Goal: Find specific page/section: Find specific page/section

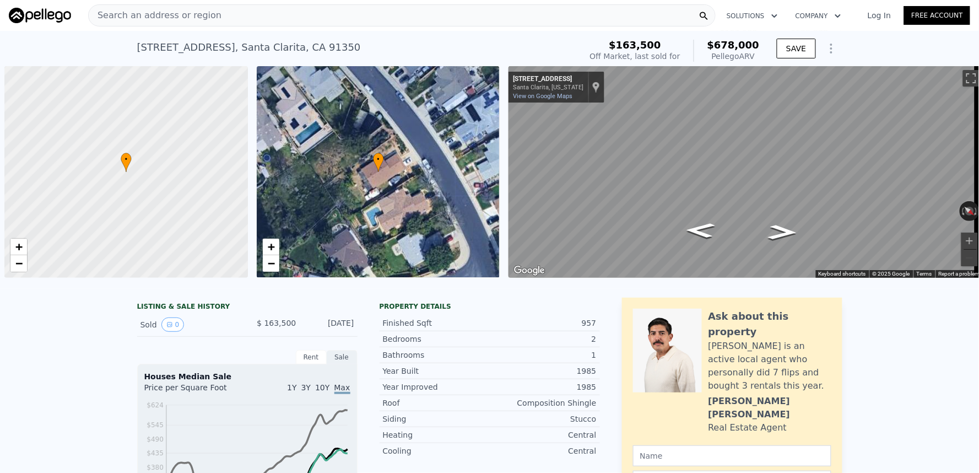
scroll to position [0, 4]
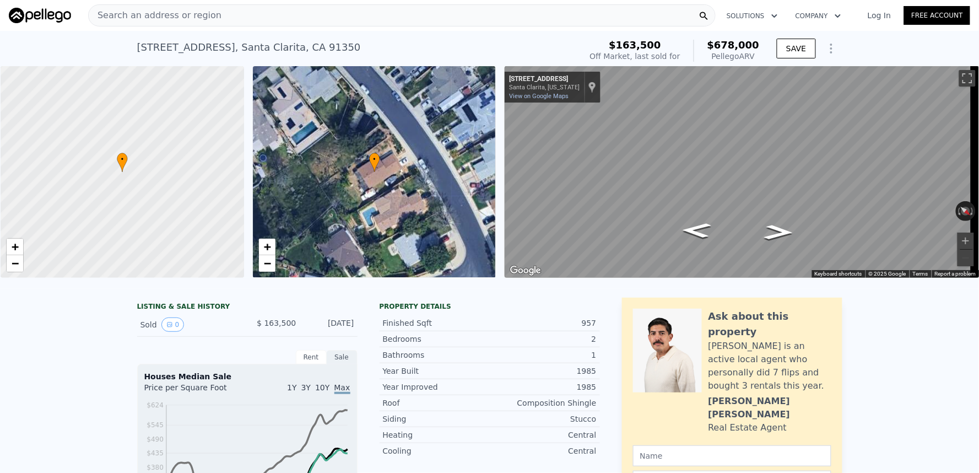
click at [365, 20] on div "Search an address or region" at bounding box center [401, 15] width 627 height 22
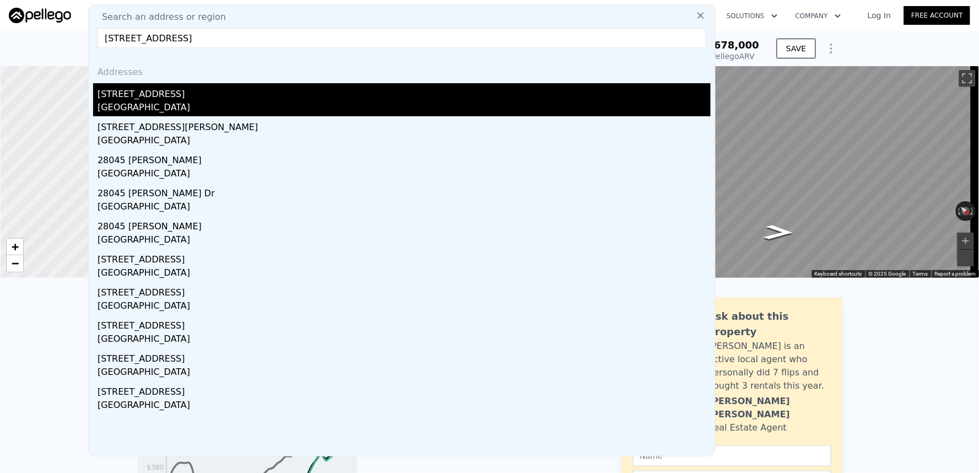
type input "[STREET_ADDRESS]"
click at [299, 96] on div "[STREET_ADDRESS]" at bounding box center [404, 92] width 613 height 18
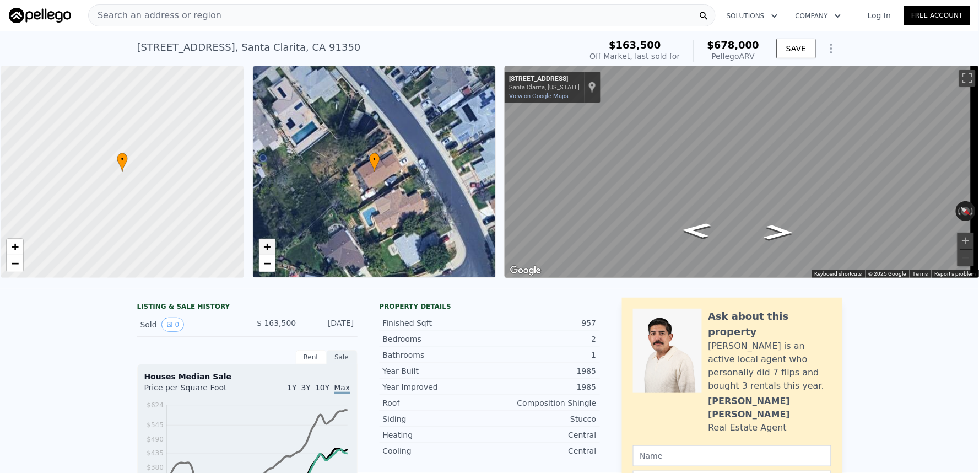
click at [263, 248] on span "+" at bounding box center [266, 247] width 7 height 14
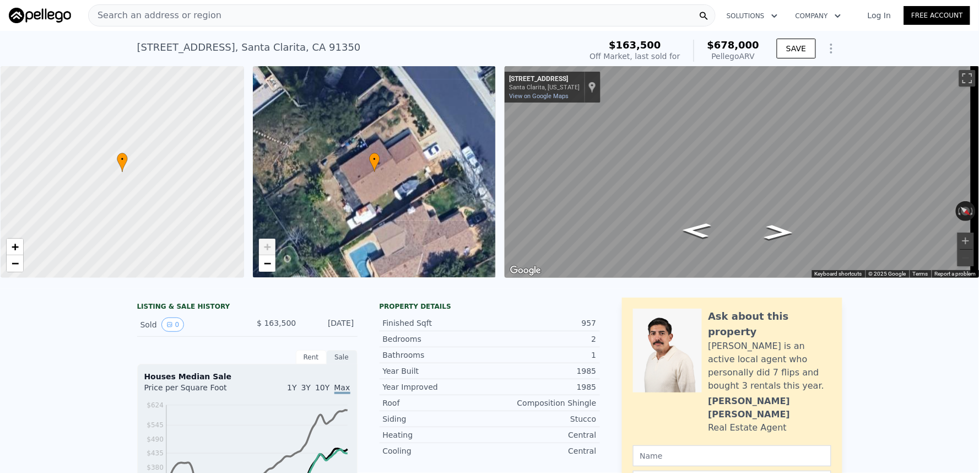
click at [263, 248] on span "+" at bounding box center [266, 247] width 7 height 14
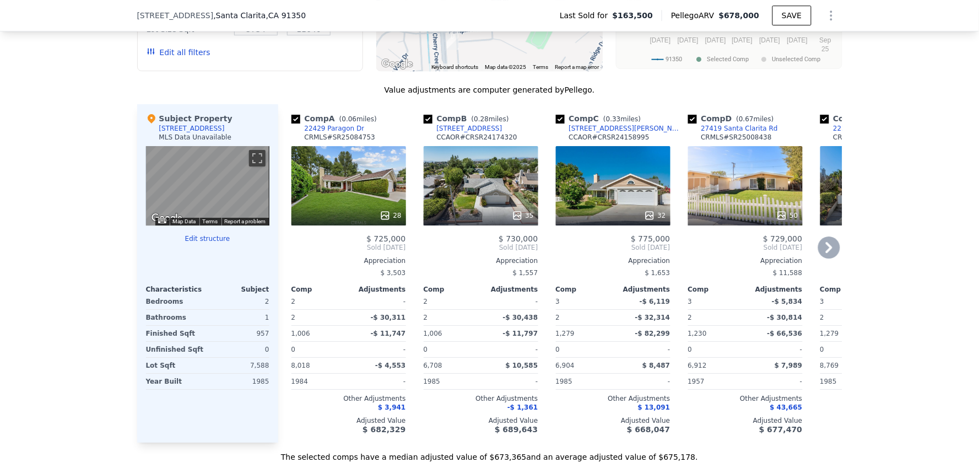
scroll to position [1037, 0]
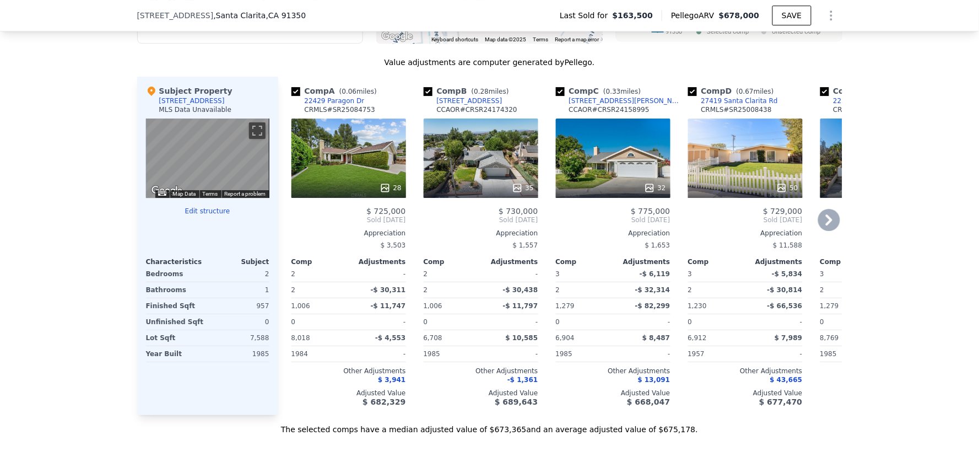
click at [825, 221] on icon at bounding box center [829, 220] width 22 height 22
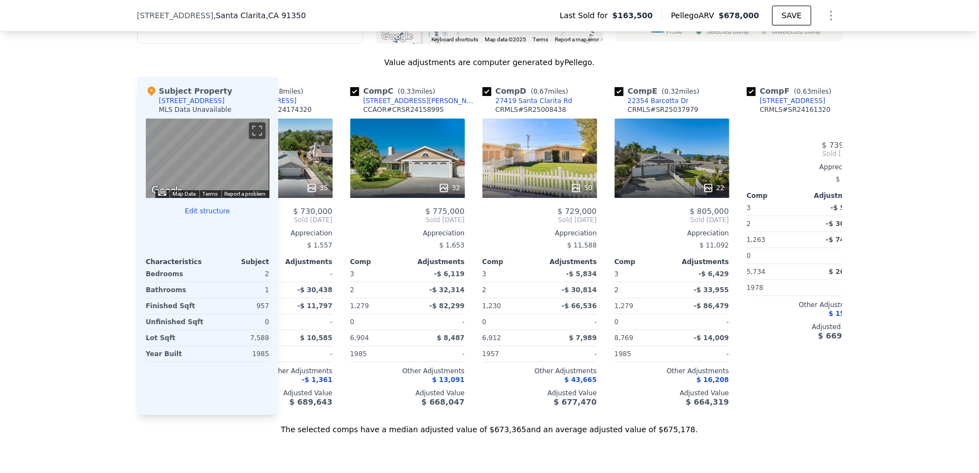
scroll to position [0, 264]
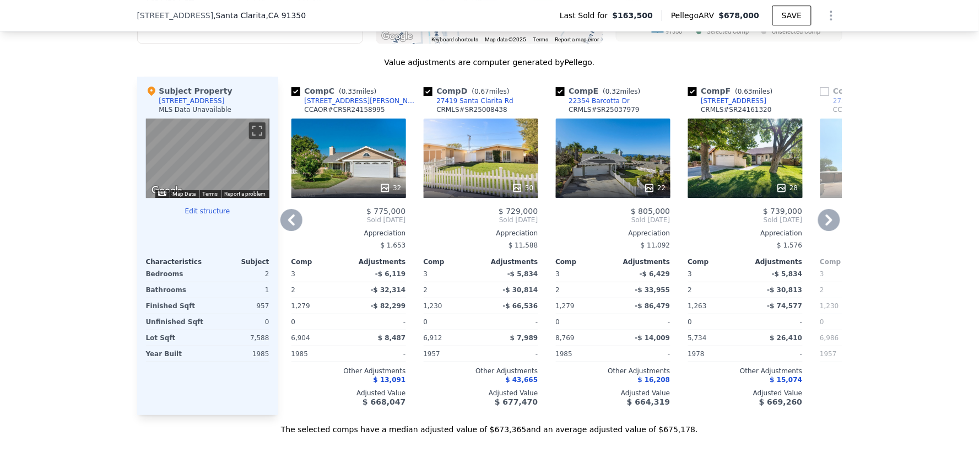
click at [825, 221] on icon at bounding box center [829, 220] width 22 height 22
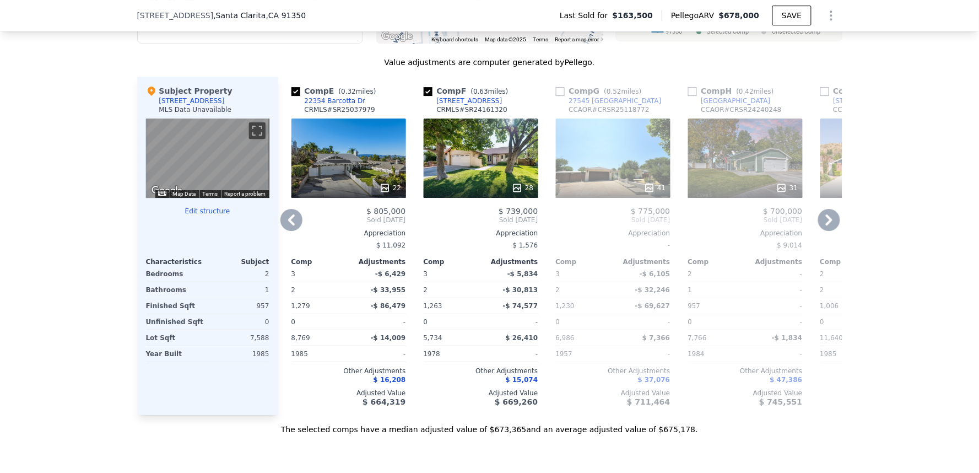
click at [825, 221] on icon at bounding box center [829, 220] width 22 height 22
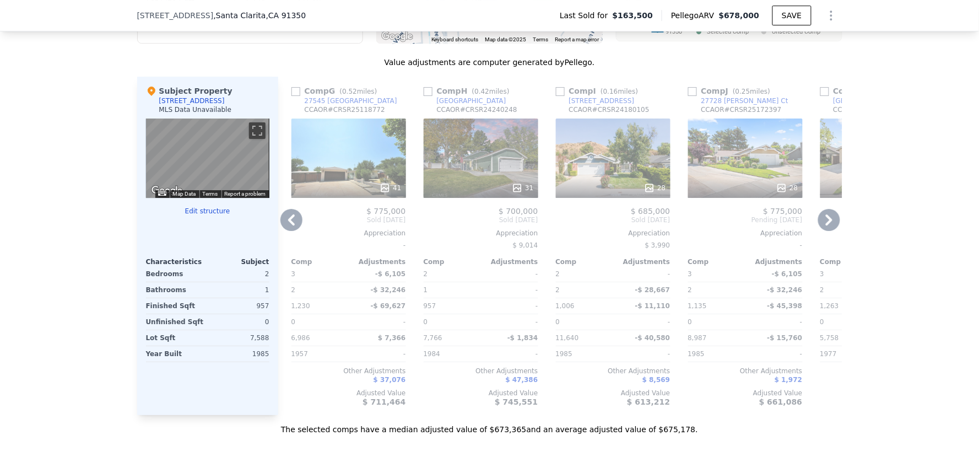
click at [825, 221] on icon at bounding box center [829, 220] width 22 height 22
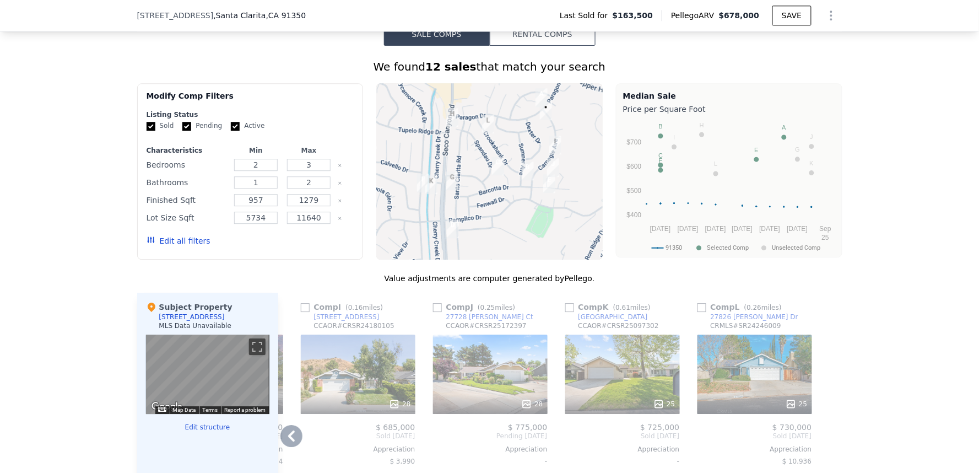
scroll to position [914, 0]
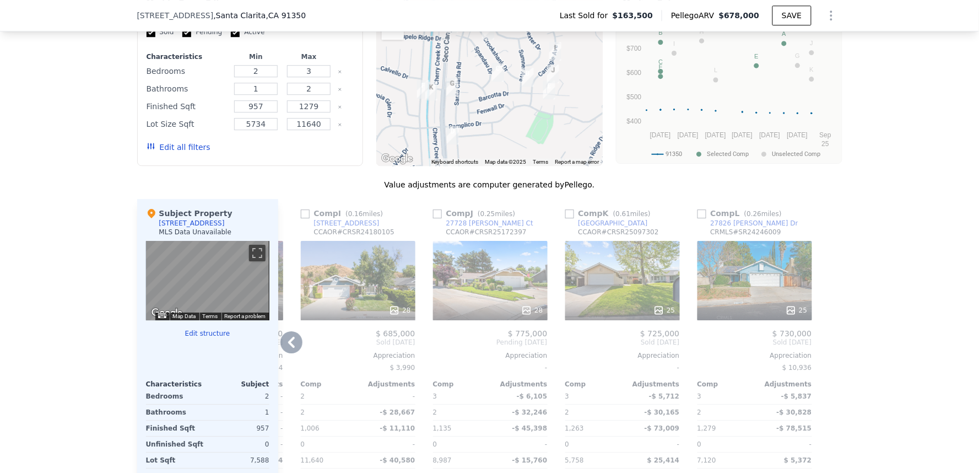
click at [280, 350] on icon at bounding box center [291, 342] width 22 height 22
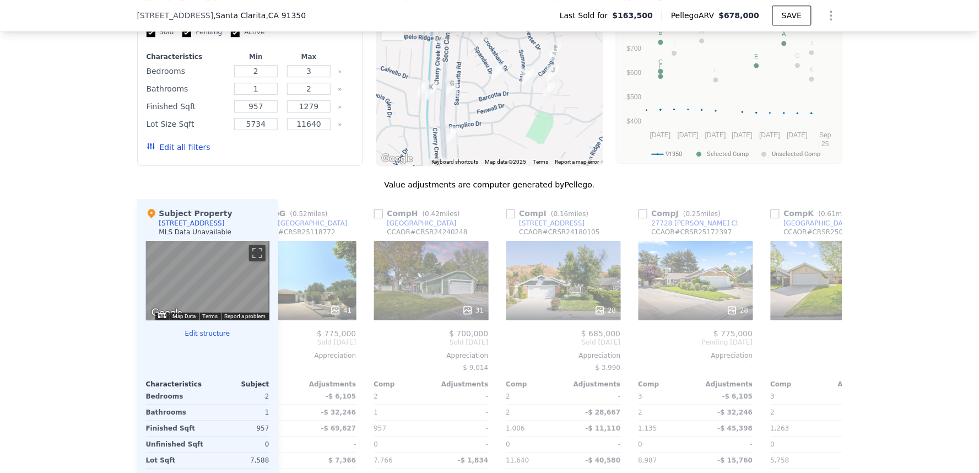
scroll to position [0, 784]
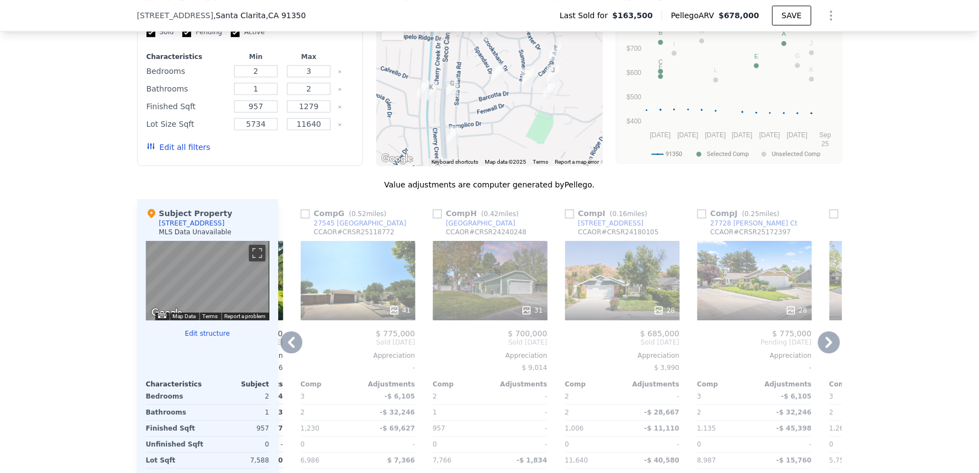
click at [280, 351] on icon at bounding box center [291, 342] width 22 height 22
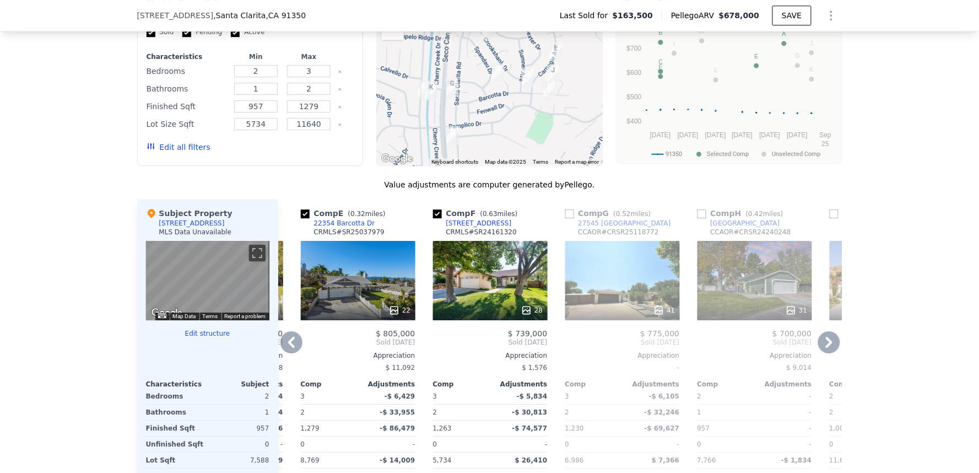
click at [290, 349] on icon at bounding box center [291, 342] width 22 height 22
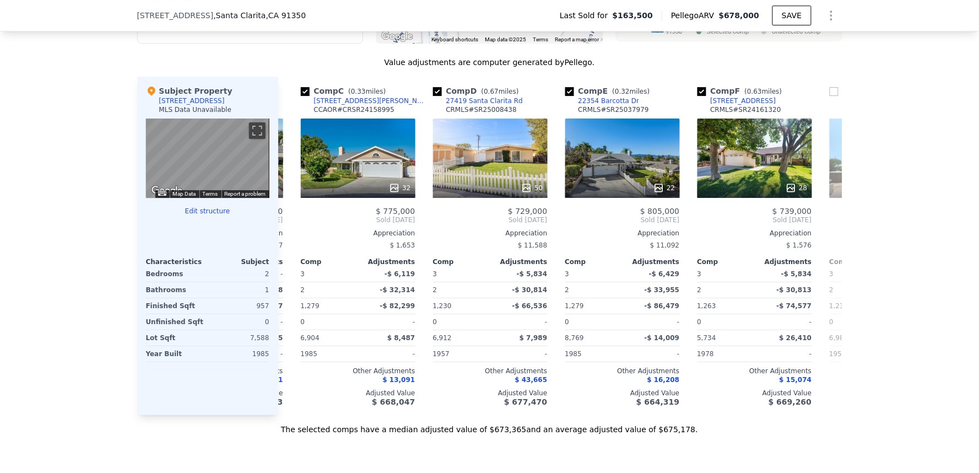
scroll to position [0, 0]
